Goal: Information Seeking & Learning: Learn about a topic

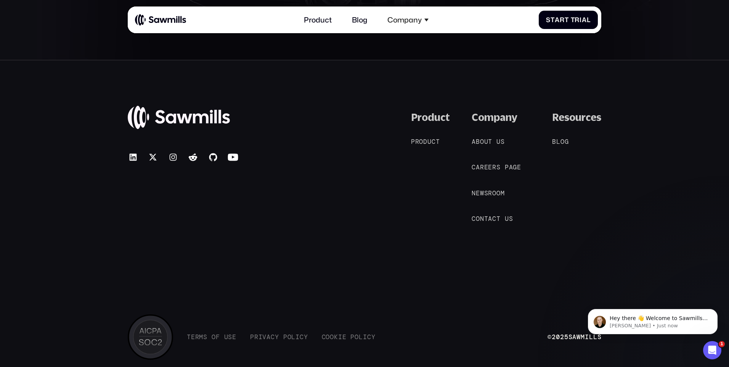
scroll to position [4103, 0]
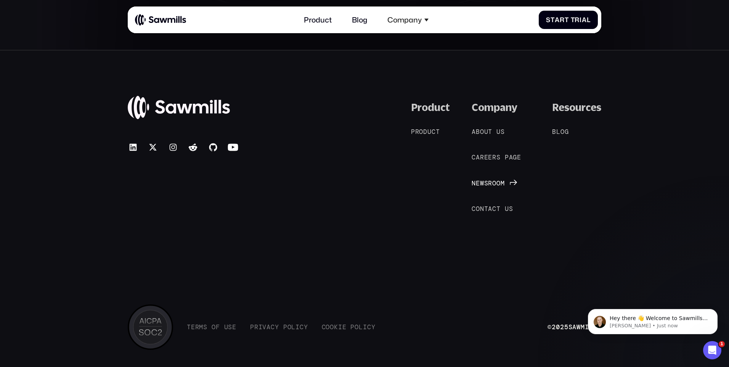
click at [492, 182] on span "r" at bounding box center [490, 183] width 4 height 8
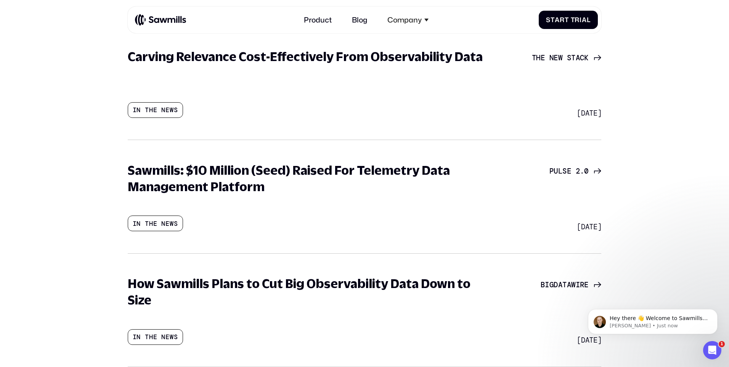
scroll to position [153, 0]
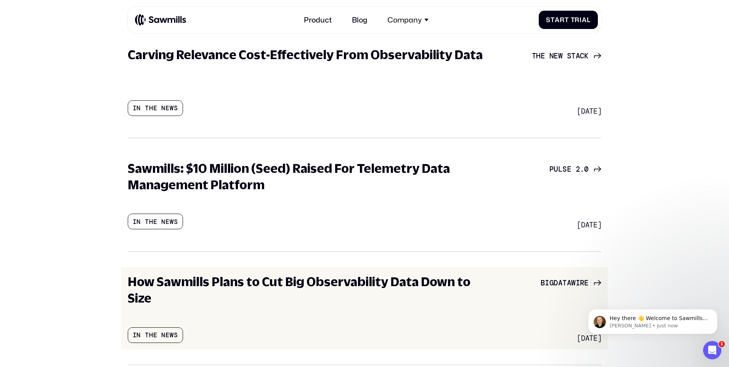
click at [391, 278] on h3 "How Sawmills Plans to Cut Big Observability Data Down to Size" at bounding box center [310, 289] width 365 height 33
